Goal: Obtain resource: Download file/media

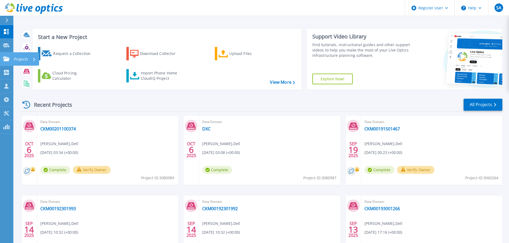
click at [11, 58] on link "Projects Projects" at bounding box center [6, 59] width 13 height 14
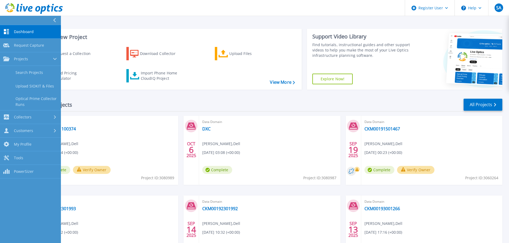
click at [157, 85] on div "Request a Collection Download Collector Upload Files Cloud Pricing Calculator I…" at bounding box center [166, 65] width 265 height 44
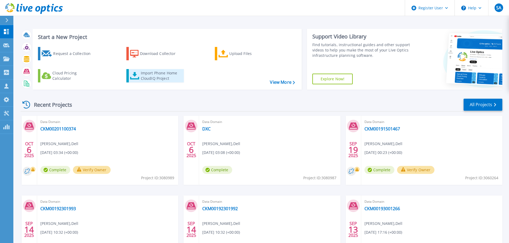
click at [157, 78] on div "Import Phone Home CloudIQ Project" at bounding box center [162, 75] width 42 height 11
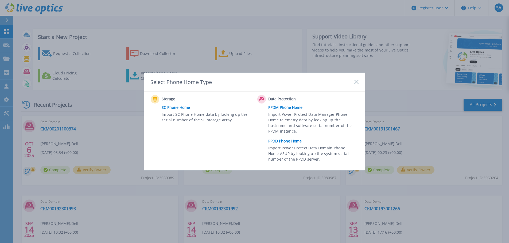
click at [287, 144] on link "PPDD Phone Home" at bounding box center [314, 141] width 93 height 8
click at [287, 139] on link "PPDD Phone Home" at bounding box center [314, 141] width 93 height 8
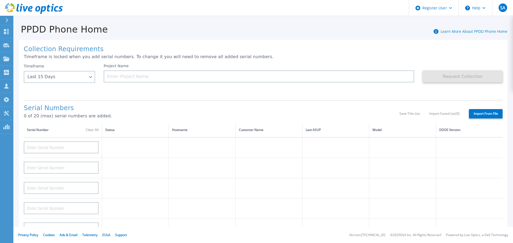
click at [84, 84] on div "Timeframe Last 15 Days Last 15 Days Last 2 Months Last 6 Months Last 1 Year Las…" at bounding box center [64, 80] width 80 height 32
click at [88, 79] on div "Last 15 Days" at bounding box center [59, 77] width 71 height 12
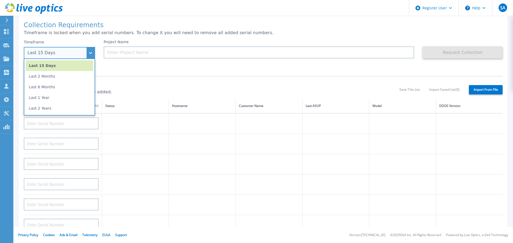
scroll to position [53, 0]
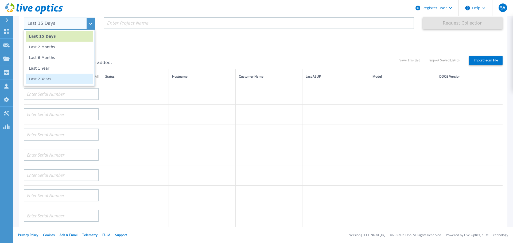
click at [64, 74] on li "Last 2 Years" at bounding box center [60, 79] width 68 height 11
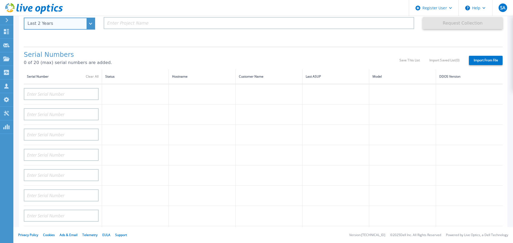
click at [82, 23] on div "Last 2 Years" at bounding box center [57, 23] width 58 height 5
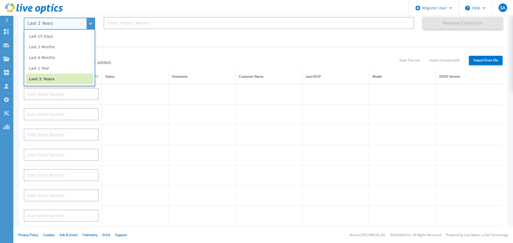
click at [64, 64] on li "Last 1 Year" at bounding box center [60, 68] width 68 height 11
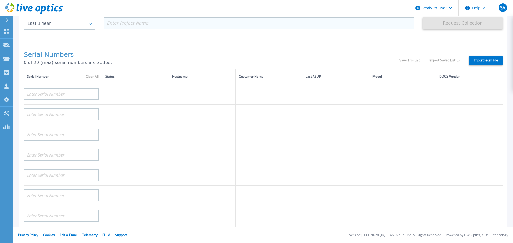
click at [150, 23] on input at bounding box center [259, 23] width 311 height 12
paste input "CKM01222506064"
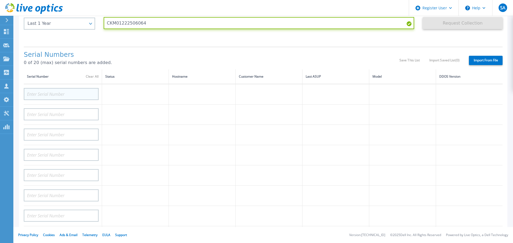
type input "CKM01222506064"
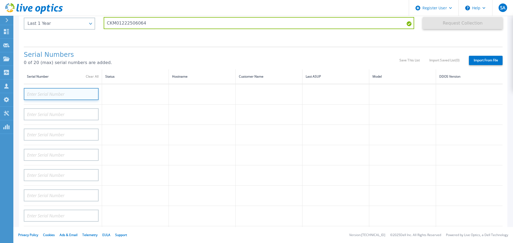
click at [81, 99] on input at bounding box center [61, 94] width 75 height 12
paste input "CKM01222506064"
type input "CKM01222506064"
drag, startPoint x: 432, startPoint y: 39, endPoint x: 440, endPoint y: 35, distance: 9.1
click at [432, 39] on div "Request Collection This might take a few minutes please wait..." at bounding box center [462, 26] width 80 height 32
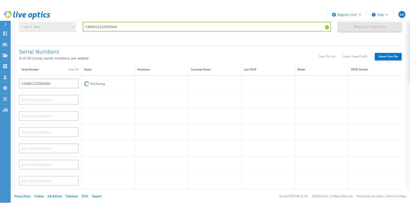
scroll to position [0, 0]
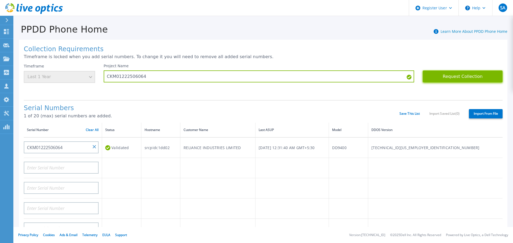
click at [447, 73] on button "Request Collection" at bounding box center [462, 76] width 80 height 12
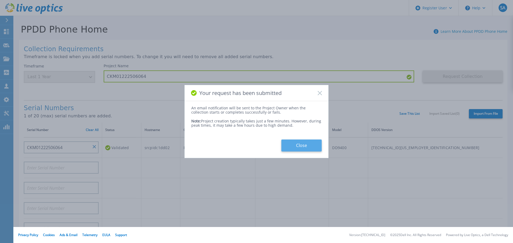
click at [307, 143] on button "Close" at bounding box center [301, 146] width 40 height 12
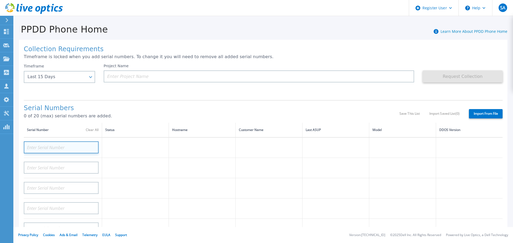
click at [48, 149] on input at bounding box center [61, 148] width 75 height 12
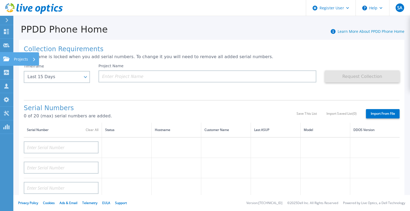
click at [7, 57] on icon at bounding box center [6, 59] width 6 height 5
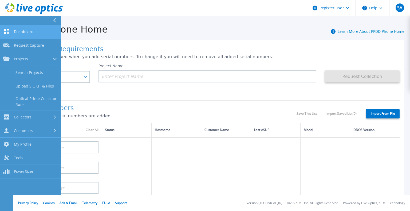
click at [31, 29] on span "Dashboard" at bounding box center [24, 31] width 20 height 5
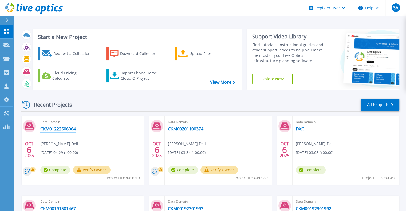
click at [73, 129] on link "CKM01222506064" at bounding box center [58, 128] width 36 height 5
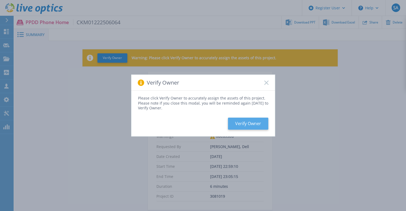
click at [245, 127] on button "Verify Owner" at bounding box center [248, 124] width 40 height 12
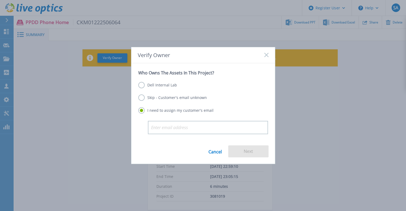
click at [162, 83] on label "Dell Internal Lab" at bounding box center [157, 85] width 39 height 6
click at [141, 83] on label "Dell Internal Lab" at bounding box center [157, 85] width 39 height 6
click at [0, 0] on input "Dell Internal Lab" at bounding box center [0, 0] width 0 height 0
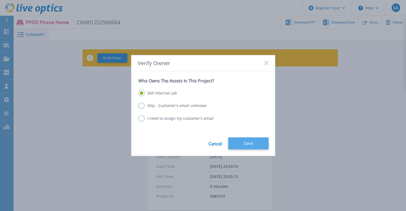
click at [244, 146] on button "Save" at bounding box center [248, 144] width 40 height 12
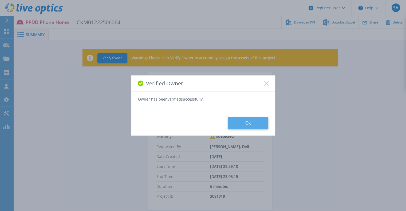
click at [254, 119] on button "Ok" at bounding box center [248, 123] width 40 height 12
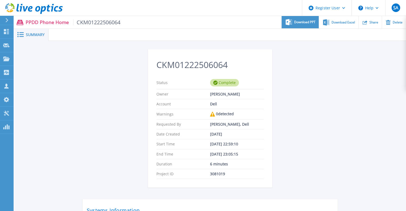
click at [301, 22] on span "Download PPT" at bounding box center [304, 22] width 21 height 3
